Goal: Task Accomplishment & Management: Complete application form

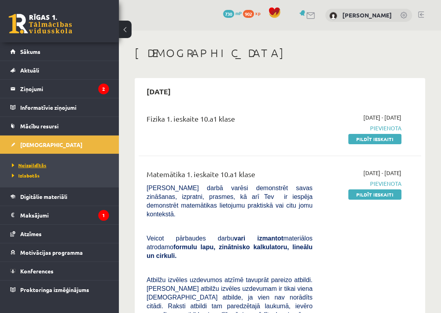
click at [47, 165] on link "Neizpildītās" at bounding box center [61, 165] width 99 height 7
drag, startPoint x: 386, startPoint y: 194, endPoint x: 340, endPoint y: 25, distance: 175.1
click at [386, 194] on link "Pildīt ieskaiti" at bounding box center [374, 194] width 53 height 10
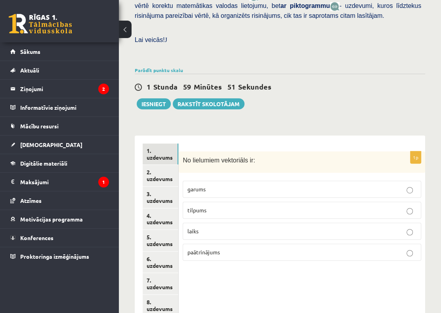
scroll to position [268, 0]
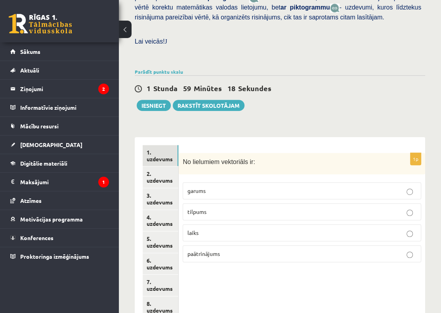
click at [216, 250] on span "paātrinājums" at bounding box center [203, 253] width 32 height 7
click at [163, 166] on link "2. uzdevums" at bounding box center [161, 176] width 36 height 21
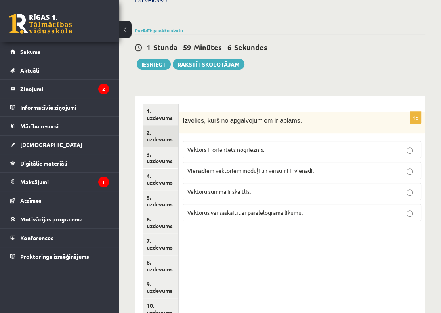
scroll to position [308, 0]
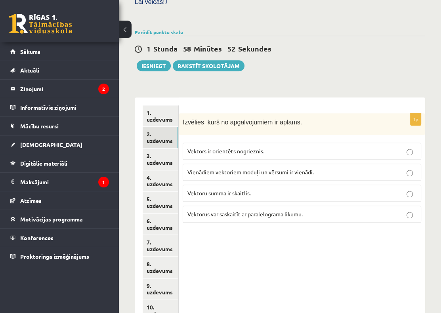
click at [252, 189] on p "Vektoru summa ir skaitlis." at bounding box center [302, 193] width 230 height 8
click at [154, 149] on link "3. uzdevums" at bounding box center [161, 159] width 36 height 21
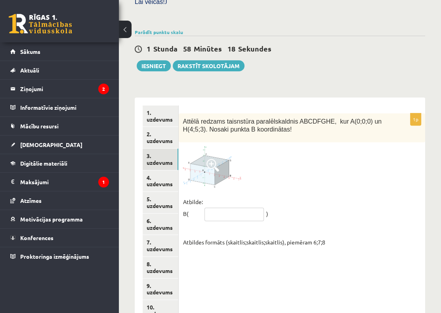
click at [224, 208] on input "text" at bounding box center [233, 214] width 59 height 13
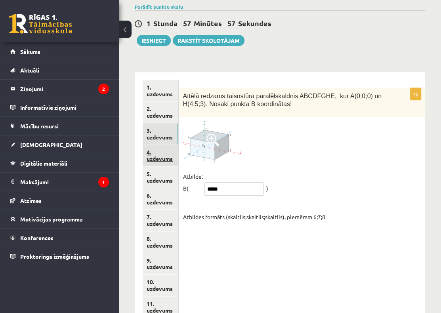
scroll to position [268, 0]
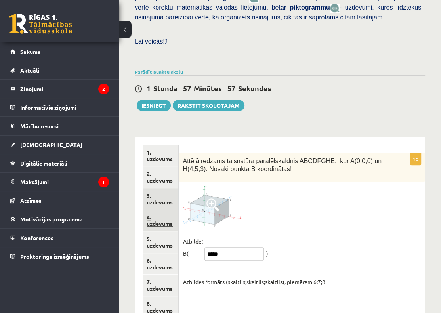
type input "*****"
click at [157, 210] on link "4. uzdevums" at bounding box center [161, 220] width 36 height 21
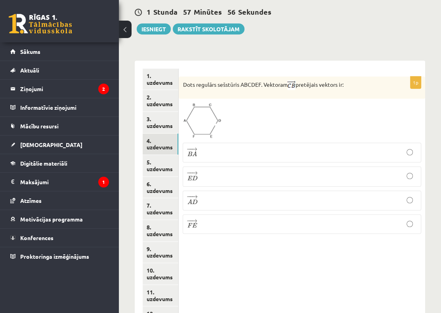
scroll to position [347, 0]
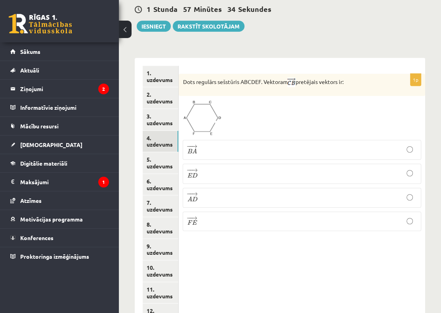
click at [216, 216] on p "− − → F E F E →" at bounding box center [302, 221] width 230 height 11
click at [156, 152] on link "5. uzdevums" at bounding box center [161, 162] width 36 height 21
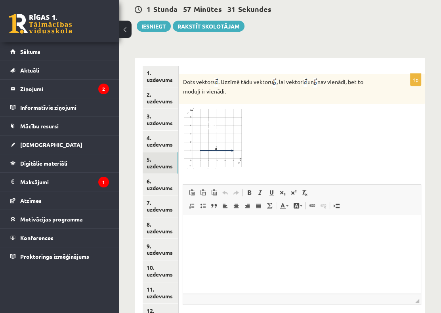
scroll to position [0, 0]
click at [229, 120] on img at bounding box center [212, 138] width 59 height 60
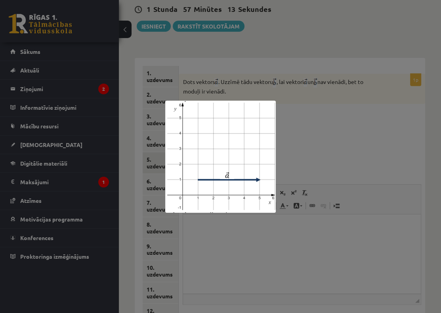
click at [325, 109] on div at bounding box center [220, 156] width 441 height 313
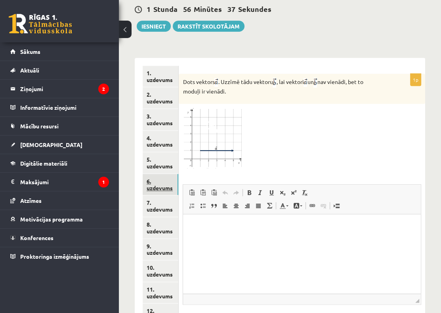
click at [163, 174] on link "6. uzdevums" at bounding box center [161, 184] width 36 height 21
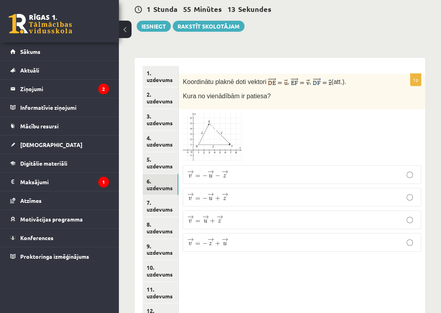
click at [231, 237] on p "→ v = − → z + → u v → = − z → + u →" at bounding box center [302, 242] width 230 height 10
click at [164, 195] on link "7. uzdevums" at bounding box center [161, 205] width 36 height 21
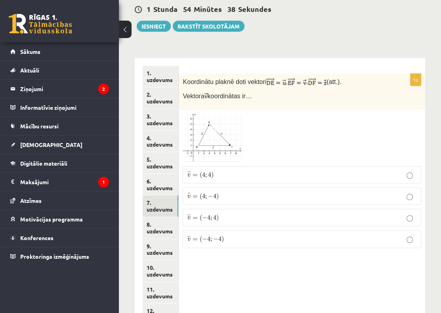
click at [245, 192] on p "¯ ¯ ¯ v = ( 4 ; − 4 ) v ¯ = ( 4 ; − 4 )" at bounding box center [302, 196] width 230 height 9
click at [160, 217] on link "8. uzdevums" at bounding box center [161, 227] width 36 height 21
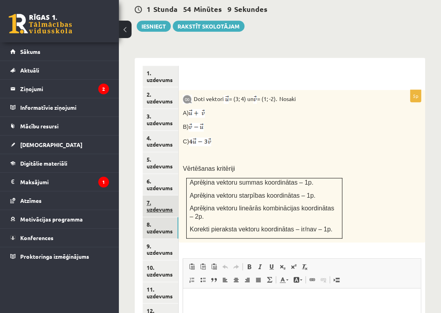
click at [170, 195] on link "7. uzdevums" at bounding box center [161, 205] width 36 height 21
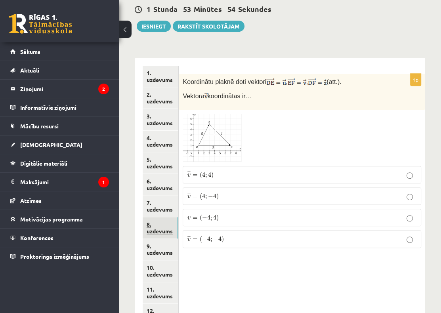
click at [157, 217] on link "8. uzdevums" at bounding box center [161, 227] width 36 height 21
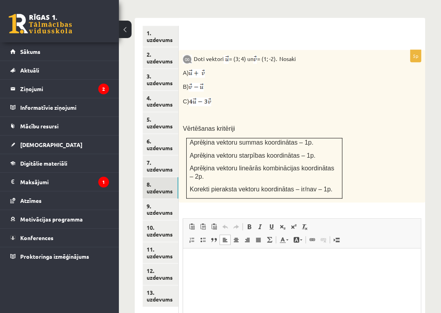
click at [240, 273] on html at bounding box center [302, 260] width 238 height 24
click at [190, 258] on html "**********" at bounding box center [302, 260] width 238 height 24
click at [195, 263] on p "Editor, wiswyg-editor-user-answer-47433865786960" at bounding box center [302, 260] width 222 height 8
click at [231, 272] on p "**********" at bounding box center [302, 274] width 222 height 8
click at [208, 298] on p "**********" at bounding box center [302, 300] width 222 height 8
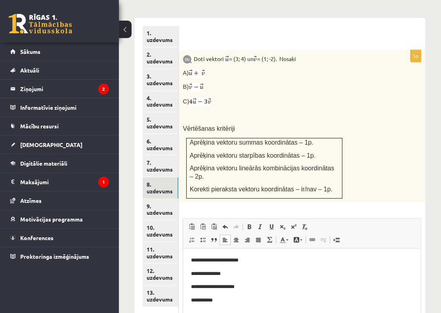
click at [224, 301] on p "**********" at bounding box center [302, 300] width 222 height 8
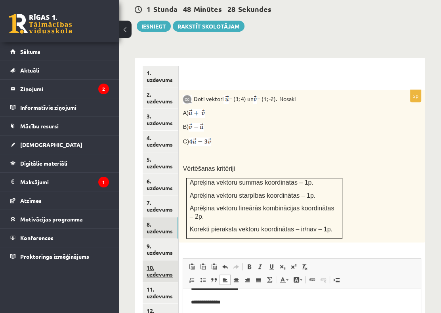
scroll to position [348, 0]
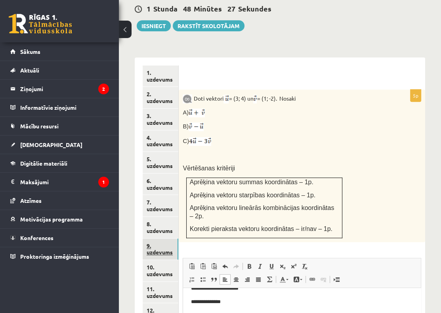
click at [151, 239] on link "9. uzdevums" at bounding box center [161, 249] width 36 height 21
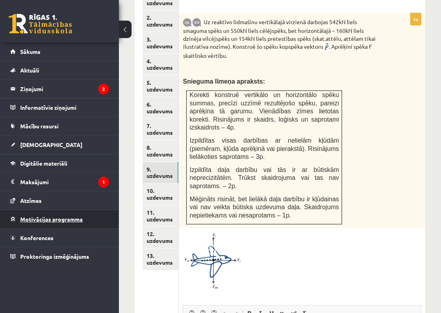
scroll to position [466, 0]
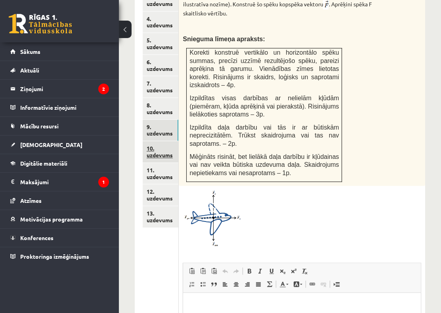
click at [162, 141] on link "10. uzdevums" at bounding box center [161, 151] width 36 height 21
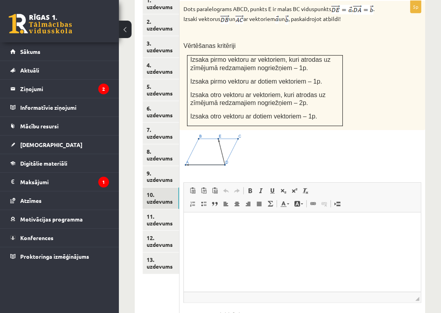
scroll to position [380, 0]
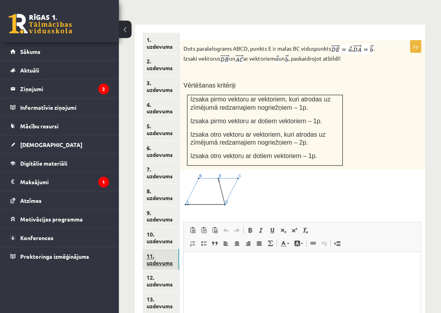
click at [173, 249] on link "11. uzdevums" at bounding box center [161, 259] width 36 height 21
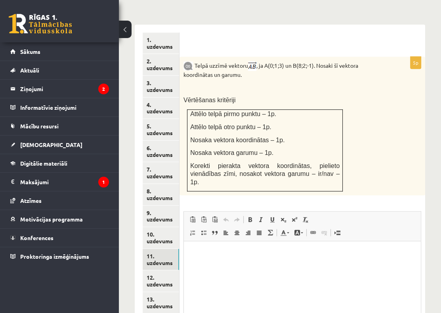
scroll to position [0, 0]
click at [157, 270] on link "12. uzdevums" at bounding box center [161, 280] width 36 height 21
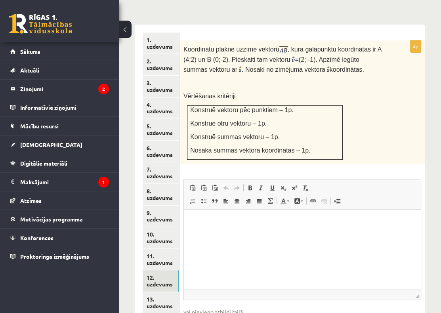
scroll to position [416, 0]
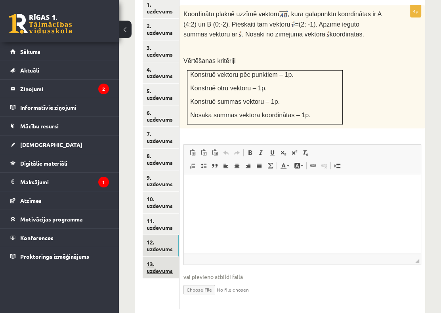
click at [168, 257] on link "13. uzdevums" at bounding box center [161, 267] width 36 height 21
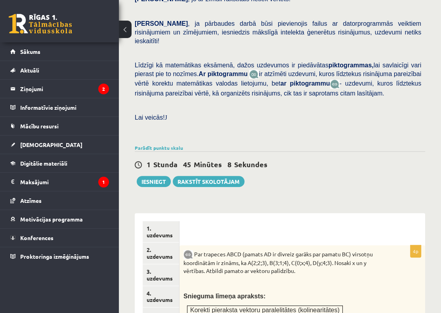
scroll to position [178, 0]
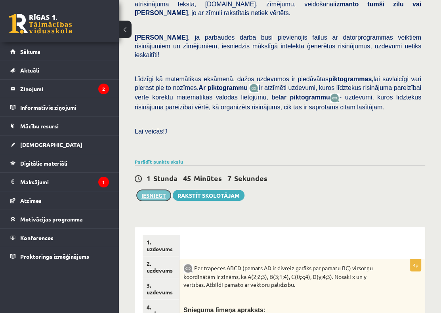
click at [152, 190] on button "Iesniegt" at bounding box center [154, 195] width 34 height 11
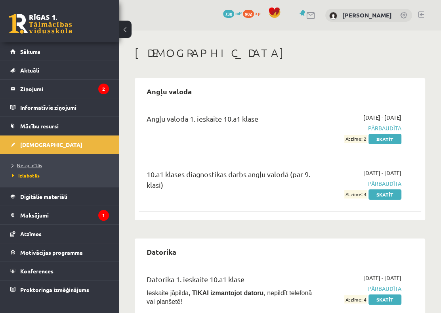
click at [39, 166] on span "Neizpildītās" at bounding box center [27, 165] width 30 height 6
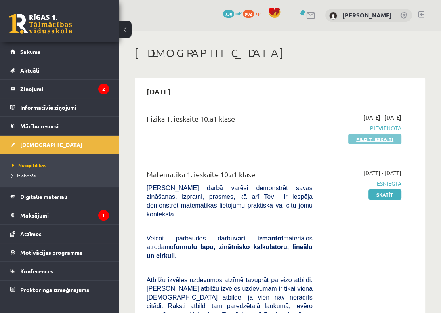
click at [378, 135] on link "Pildīt ieskaiti" at bounding box center [374, 139] width 53 height 10
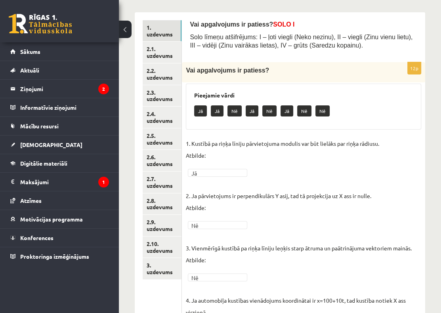
scroll to position [94, 0]
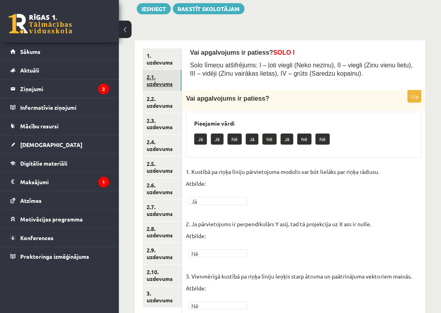
click at [154, 76] on link "2.1. uzdevums" at bounding box center [162, 80] width 39 height 21
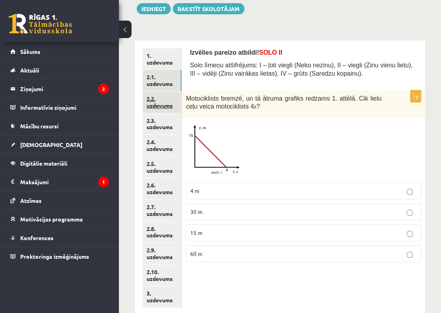
click at [162, 100] on link "2.2. uzdevums" at bounding box center [162, 102] width 39 height 21
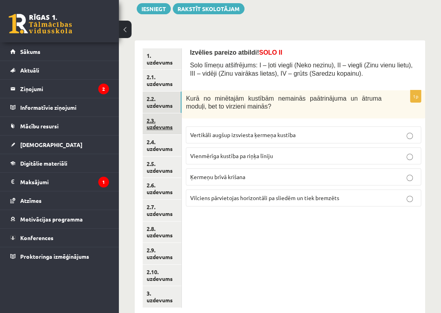
click at [166, 117] on link "2.3. uzdevums" at bounding box center [162, 123] width 39 height 21
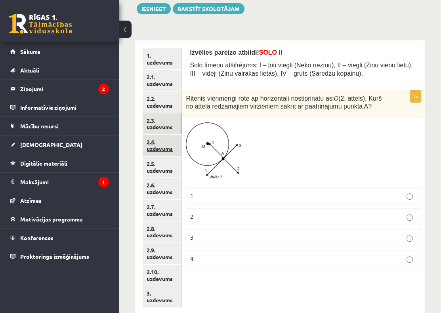
click at [164, 143] on link "2.4. uzdevums" at bounding box center [162, 145] width 39 height 21
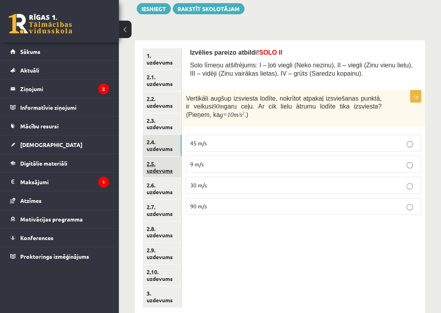
click at [171, 168] on link "2.5. uzdevums" at bounding box center [162, 167] width 39 height 21
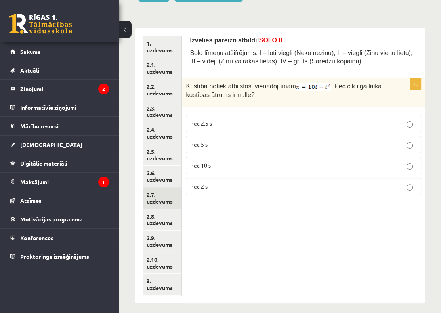
scroll to position [113, 0]
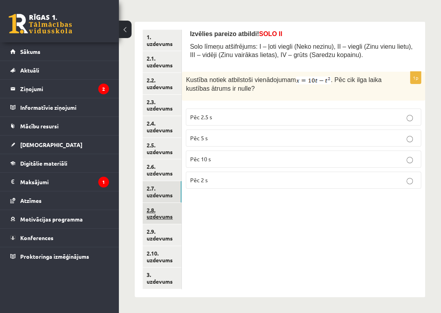
click at [154, 206] on link "2.8. uzdevums" at bounding box center [162, 213] width 39 height 21
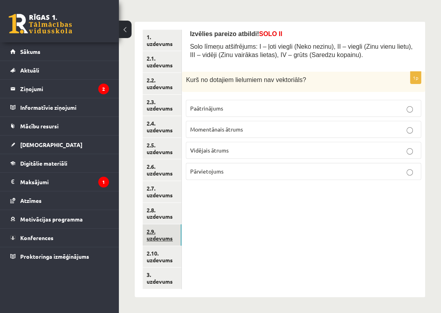
click at [149, 227] on link "2.9. uzdevums" at bounding box center [162, 234] width 39 height 21
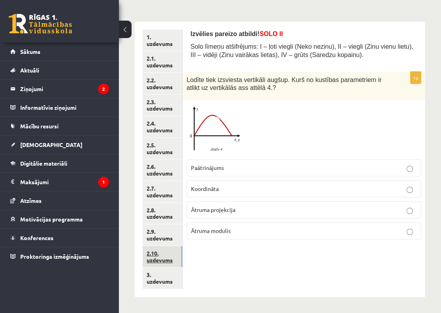
click at [170, 253] on link "2.10. uzdevums" at bounding box center [163, 256] width 40 height 21
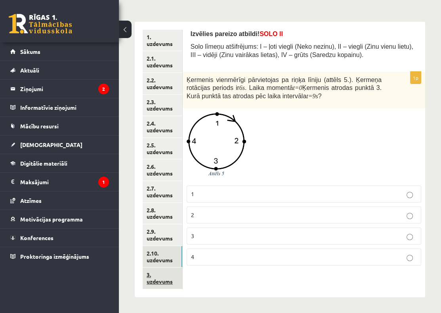
click at [164, 274] on link "3. uzdevums" at bounding box center [163, 277] width 40 height 21
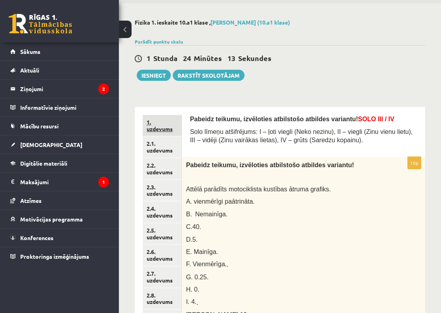
scroll to position [40, 0]
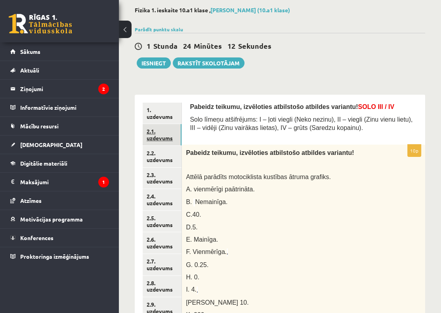
click at [157, 134] on link "2.1. uzdevums" at bounding box center [162, 134] width 39 height 21
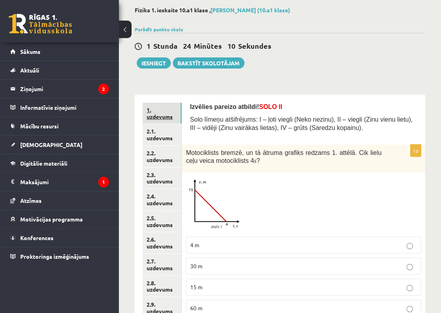
click at [170, 113] on link "1. uzdevums" at bounding box center [162, 113] width 39 height 21
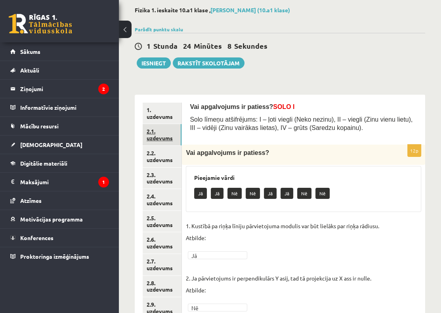
click at [166, 137] on link "2.1. uzdevums" at bounding box center [162, 134] width 39 height 21
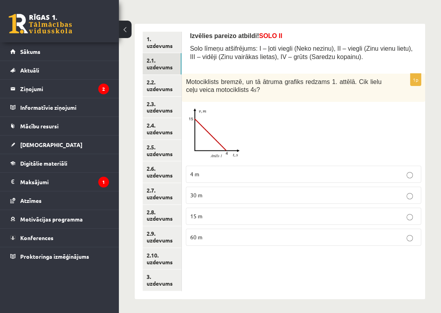
scroll to position [113, 0]
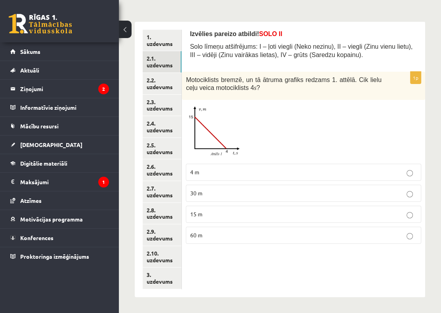
click at [228, 195] on p "30 m" at bounding box center [303, 193] width 227 height 8
click at [166, 85] on link "2.2. uzdevums" at bounding box center [162, 83] width 39 height 21
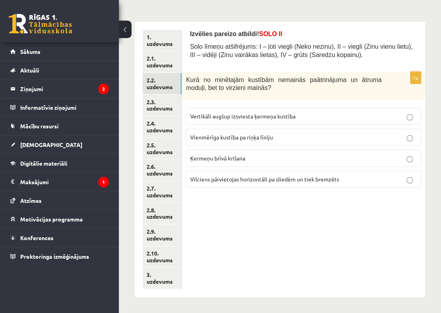
click at [252, 139] on span "Vienmērīga kustība pa riņķa līniju" at bounding box center [231, 137] width 83 height 7
click at [154, 104] on link "2.3. uzdevums" at bounding box center [162, 105] width 39 height 21
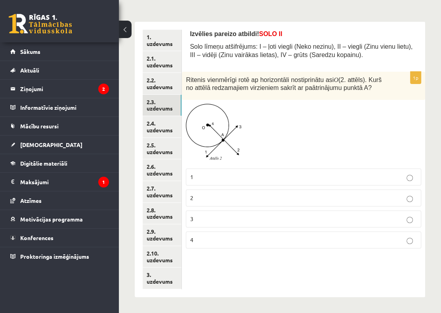
click at [228, 201] on p "2" at bounding box center [303, 198] width 227 height 8
click at [172, 138] on link "2.5. uzdevums" at bounding box center [162, 148] width 39 height 21
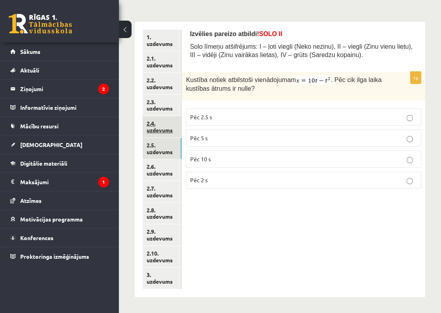
click at [158, 130] on link "2.4. uzdevums" at bounding box center [162, 126] width 39 height 21
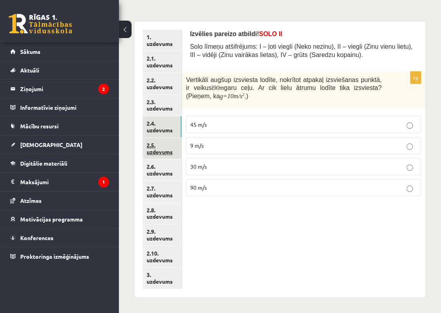
click at [154, 149] on link "2.5. uzdevums" at bounding box center [162, 148] width 39 height 21
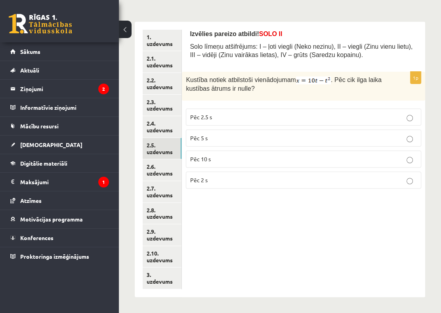
click at [230, 136] on p "Pēc 5 s" at bounding box center [303, 138] width 227 height 8
click at [156, 168] on link "2.6. uzdevums" at bounding box center [162, 169] width 39 height 21
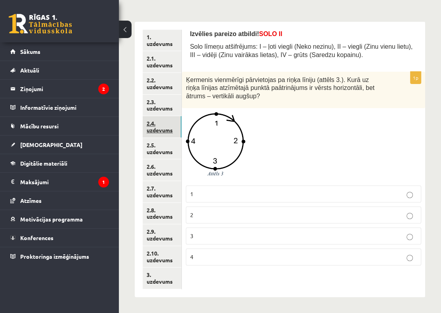
click at [156, 133] on link "2.4. uzdevums" at bounding box center [162, 126] width 39 height 21
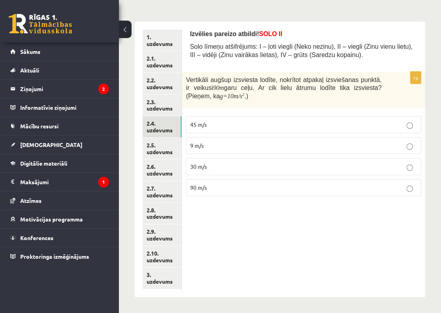
click at [228, 170] on p "30 m/s" at bounding box center [303, 166] width 227 height 8
click at [167, 190] on link "2.7. uzdevums" at bounding box center [162, 191] width 39 height 21
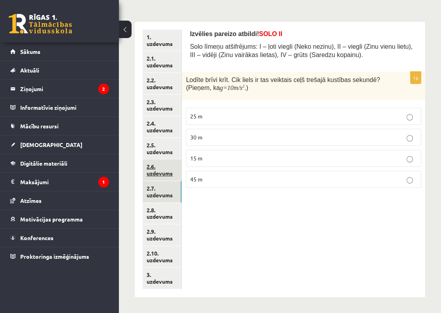
click at [167, 172] on link "2.6. uzdevums" at bounding box center [162, 169] width 39 height 21
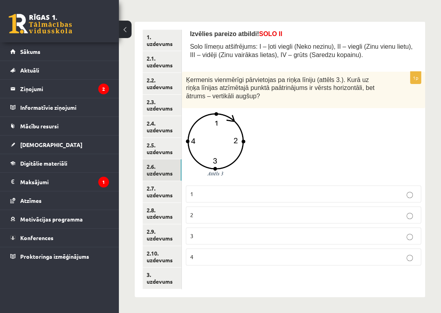
click at [235, 258] on p "4" at bounding box center [303, 257] width 227 height 8
click at [162, 195] on link "2.7. uzdevums" at bounding box center [162, 191] width 39 height 21
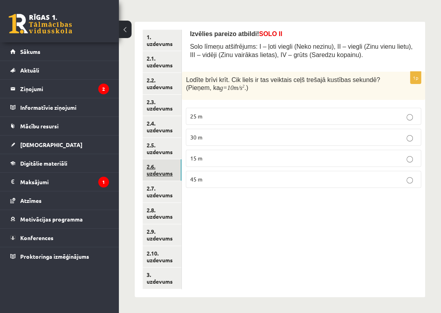
click at [158, 172] on link "2.6. uzdevums" at bounding box center [162, 169] width 39 height 21
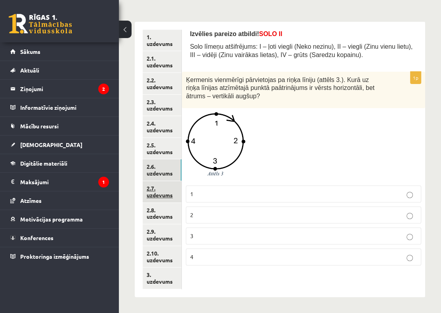
click at [164, 189] on link "2.7. uzdevums" at bounding box center [162, 191] width 39 height 21
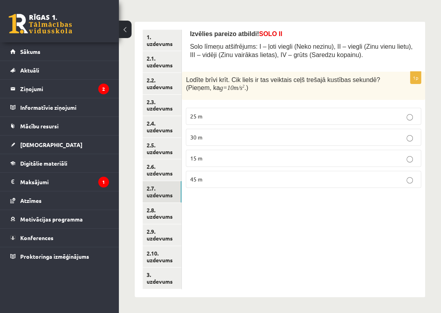
drag, startPoint x: 203, startPoint y: 118, endPoint x: 196, endPoint y: 157, distance: 39.9
click at [203, 117] on span "25 m" at bounding box center [196, 116] width 12 height 7
click at [159, 213] on link "2.8. uzdevums" at bounding box center [162, 213] width 39 height 21
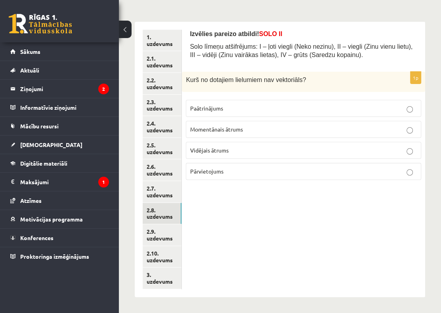
click at [199, 152] on span "Vidējais ātrums" at bounding box center [209, 150] width 38 height 7
click at [165, 241] on link "2.9. uzdevums" at bounding box center [162, 234] width 39 height 21
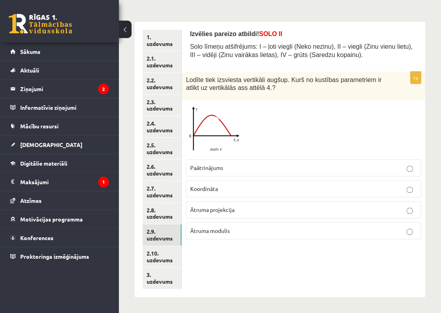
click at [233, 191] on p "Koordināta" at bounding box center [303, 189] width 227 height 8
click at [154, 254] on link "2.10. uzdevums" at bounding box center [162, 256] width 39 height 21
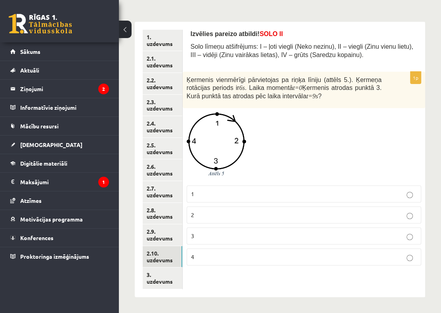
click at [310, 216] on p "2" at bounding box center [304, 215] width 226 height 8
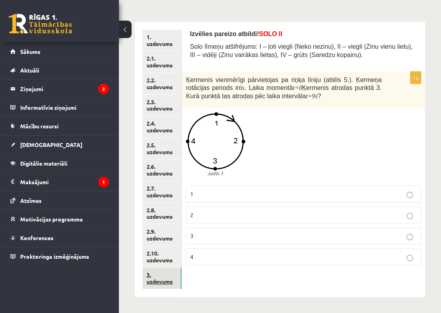
click at [167, 283] on link "3. uzdevums" at bounding box center [162, 277] width 39 height 21
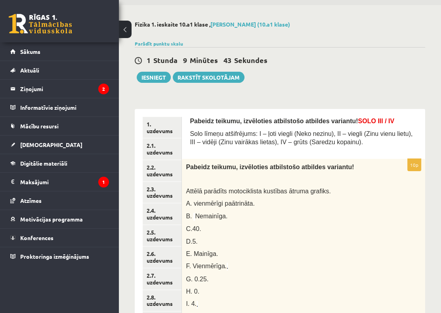
scroll to position [0, 0]
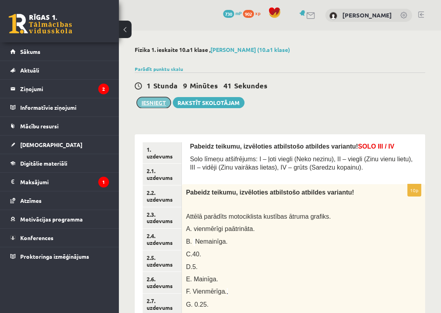
click at [150, 99] on button "Iesniegt" at bounding box center [154, 102] width 34 height 11
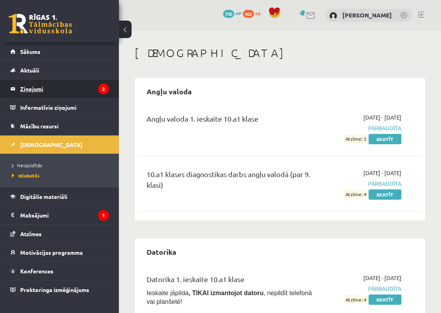
click at [61, 86] on legend "Ziņojumi 2" at bounding box center [64, 89] width 89 height 18
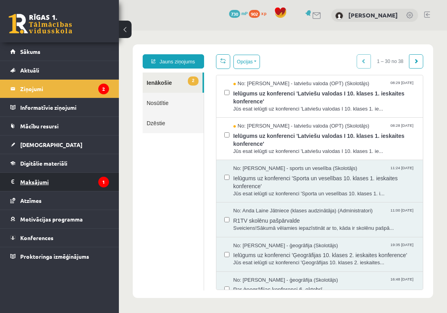
click at [63, 180] on legend "Maksājumi 1" at bounding box center [64, 182] width 89 height 18
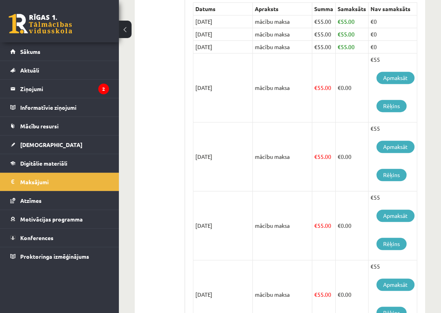
scroll to position [185, 0]
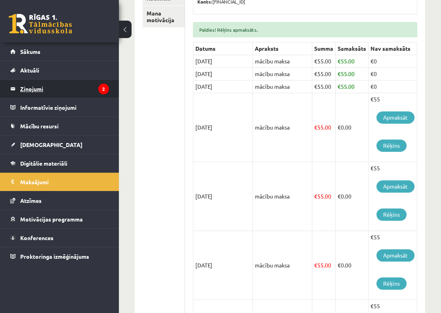
click at [62, 90] on legend "Ziņojumi 2" at bounding box center [64, 89] width 89 height 18
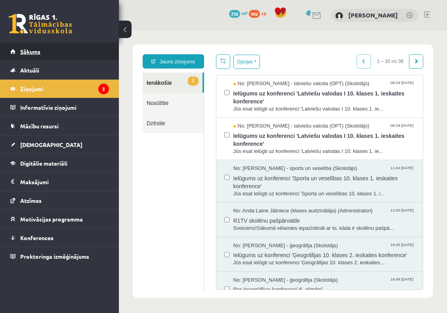
click at [29, 54] on link "Sākums" at bounding box center [59, 51] width 99 height 18
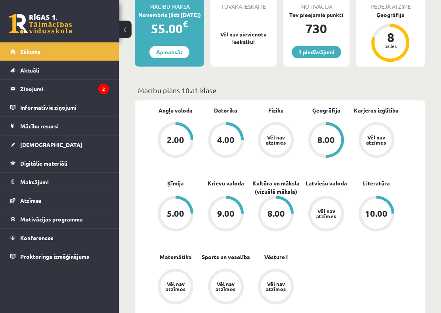
scroll to position [198, 0]
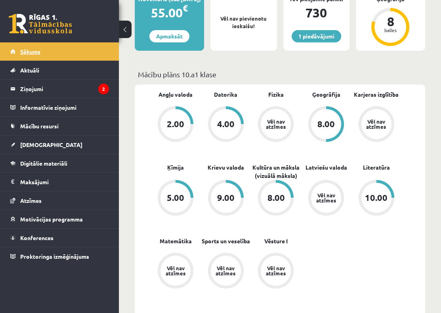
click at [80, 48] on link "Sākums" at bounding box center [59, 51] width 99 height 18
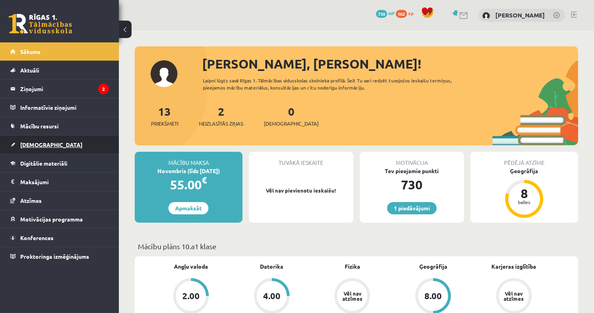
click at [51, 141] on link "[DEMOGRAPHIC_DATA]" at bounding box center [59, 145] width 99 height 18
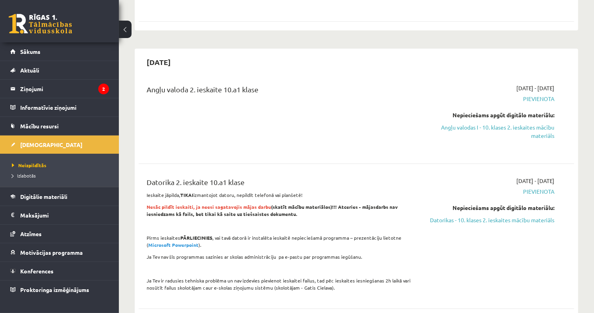
scroll to position [1110, 0]
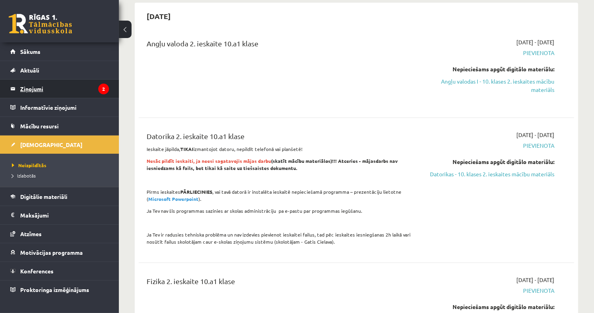
click at [72, 86] on legend "Ziņojumi 2" at bounding box center [64, 89] width 89 height 18
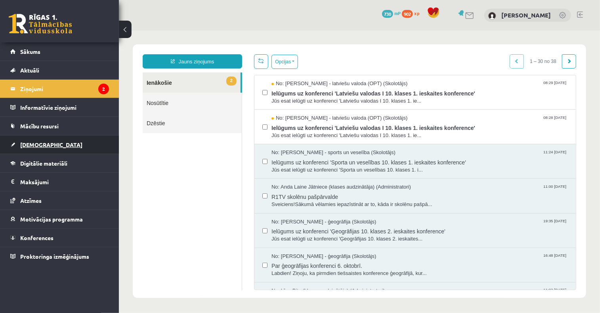
click at [58, 143] on link "[DEMOGRAPHIC_DATA]" at bounding box center [59, 145] width 99 height 18
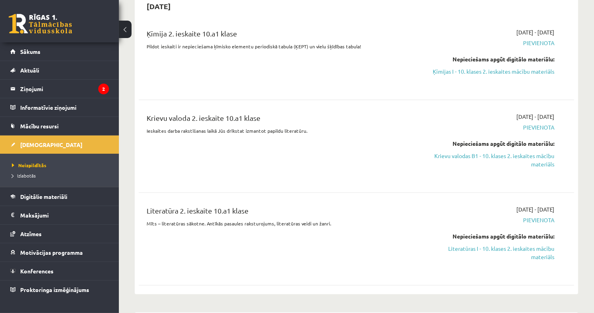
scroll to position [1506, 0]
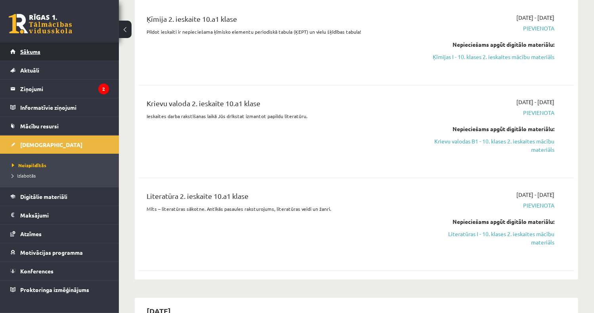
click at [50, 51] on link "Sākums" at bounding box center [59, 51] width 99 height 18
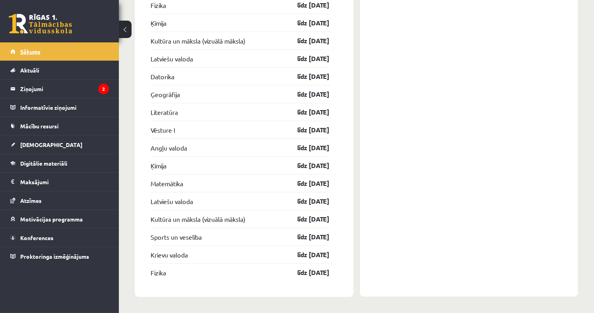
scroll to position [1200, 0]
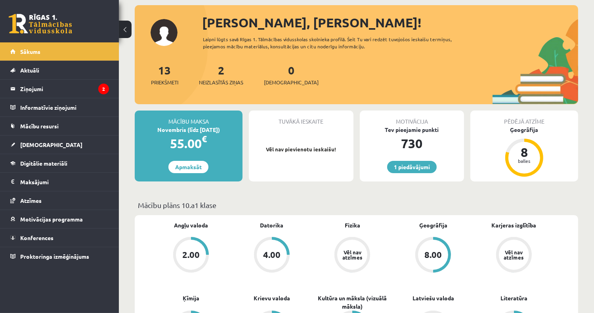
scroll to position [40, 0]
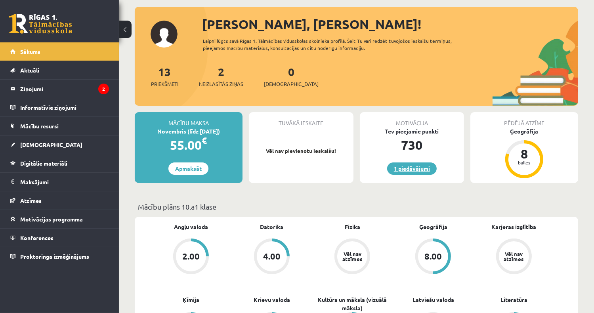
click at [420, 170] on link "1 piedāvājumi" at bounding box center [412, 168] width 50 height 12
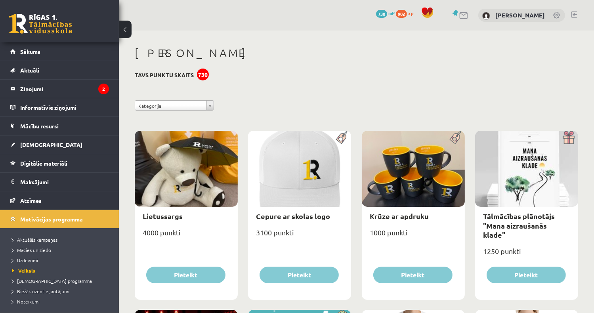
click at [387, 16] on span "730" at bounding box center [381, 14] width 11 height 8
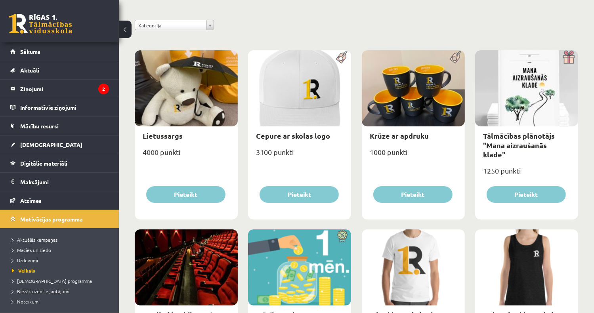
scroll to position [72, 0]
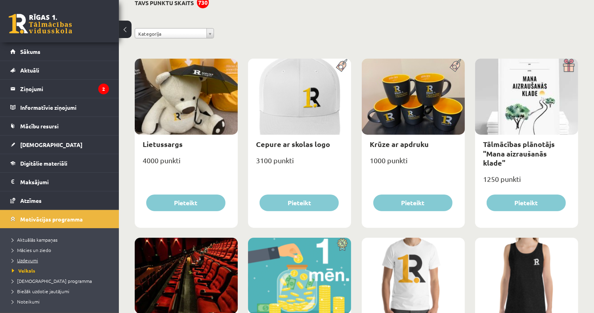
click at [31, 258] on span "Uzdevumi" at bounding box center [25, 260] width 26 height 6
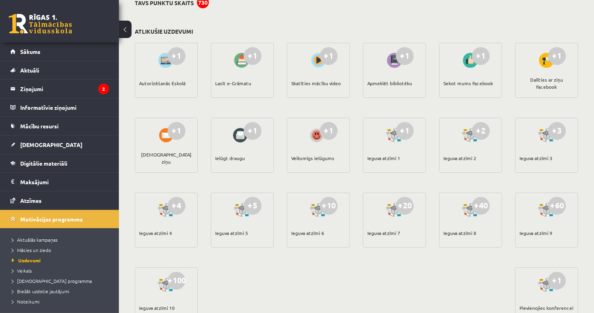
click at [235, 80] on div "Lasīt e-Grāmatu" at bounding box center [233, 83] width 36 height 28
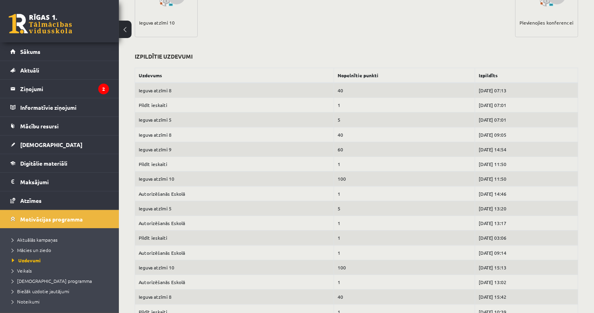
scroll to position [239, 0]
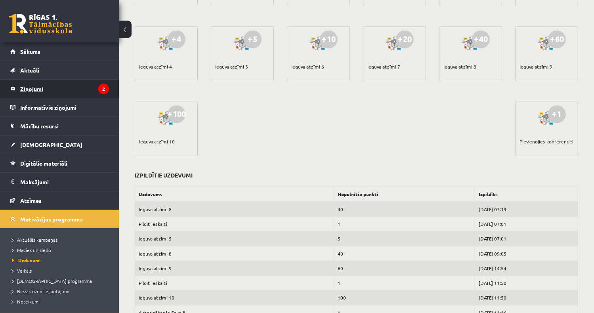
click at [46, 88] on legend "Ziņojumi 2" at bounding box center [64, 89] width 89 height 18
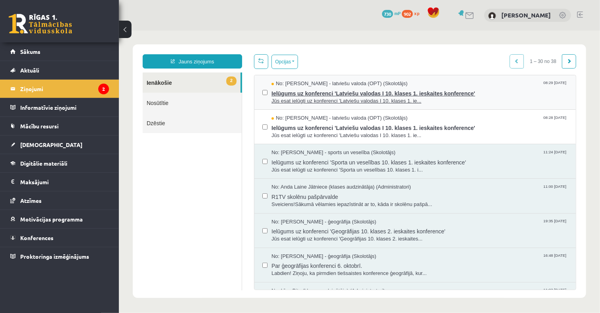
click at [407, 92] on span "Ielūgums uz konferenci 'Latviešu valodas I 10. klases 1. ieskaites konference'" at bounding box center [419, 92] width 296 height 10
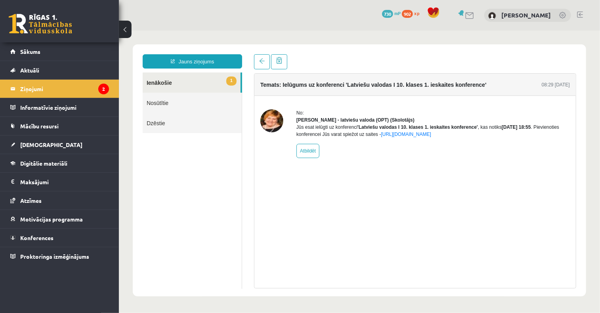
click at [168, 82] on link "1 Ienākošie" at bounding box center [191, 82] width 98 height 20
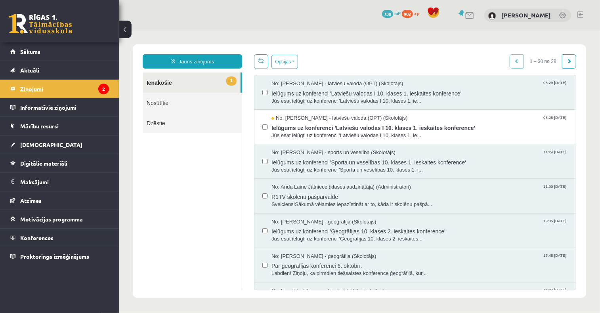
click at [78, 92] on legend "Ziņojumi 2" at bounding box center [64, 89] width 89 height 18
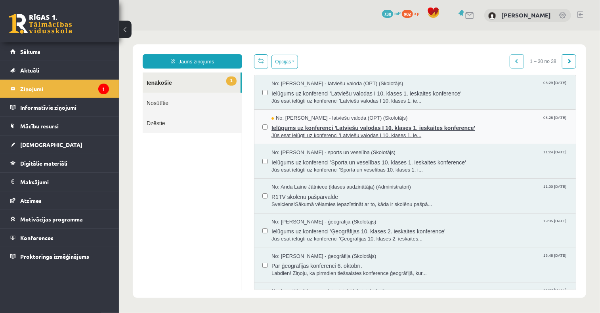
click at [338, 128] on span "Ielūgums uz konferenci 'Latviešu valodas I 10. klases 1. ieskaites konference'" at bounding box center [419, 127] width 296 height 10
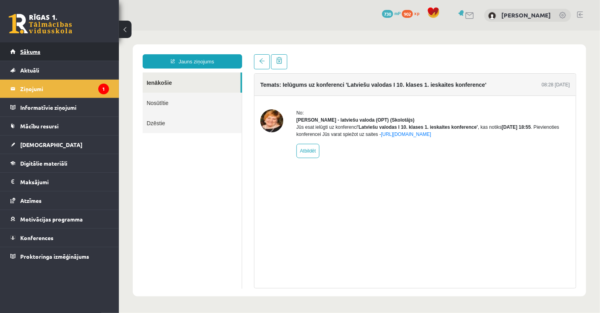
click at [66, 53] on link "Sākums" at bounding box center [59, 51] width 99 height 18
